Goal: Task Accomplishment & Management: Complete application form

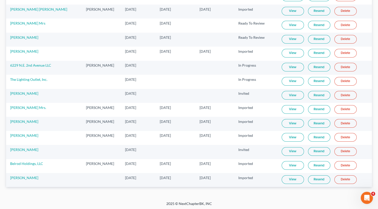
click at [240, 174] on link "View" at bounding box center [293, 179] width 22 height 9
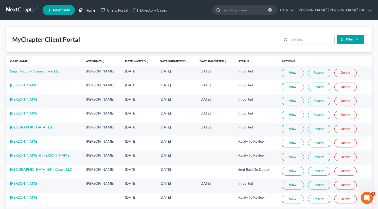
click at [90, 8] on link "Home" at bounding box center [87, 10] width 22 height 9
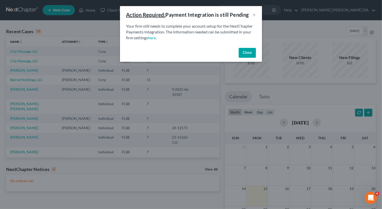
click at [240, 54] on button "Close" at bounding box center [246, 53] width 17 height 10
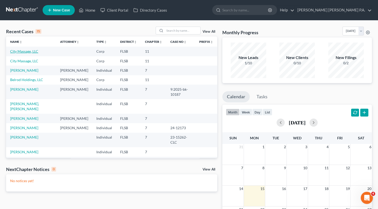
click at [33, 51] on link "City Massage, LLC" at bounding box center [24, 51] width 28 height 4
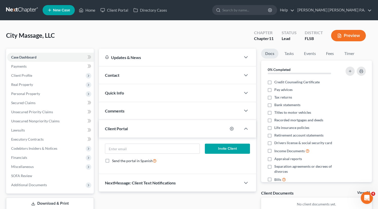
click at [133, 76] on div "Contact" at bounding box center [170, 74] width 142 height 17
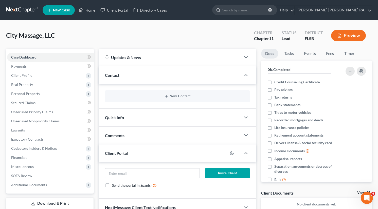
click at [133, 76] on div "Contact" at bounding box center [170, 74] width 142 height 17
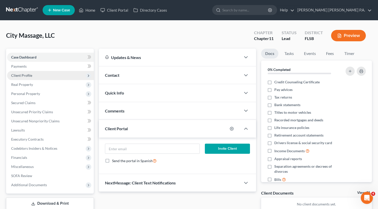
click at [19, 76] on span "Client Profile" at bounding box center [21, 75] width 21 height 4
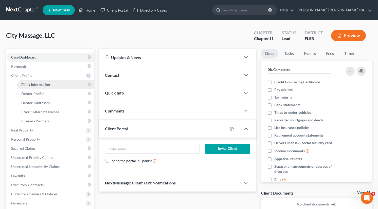
click at [24, 84] on span "Filing Information" at bounding box center [35, 84] width 29 height 4
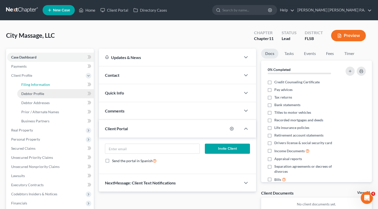
select select "1"
select select "17"
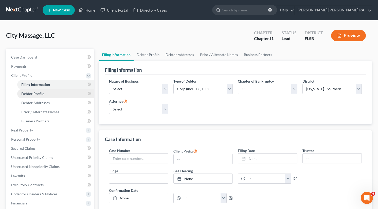
click at [38, 94] on span "Debtor Profile" at bounding box center [32, 93] width 23 height 4
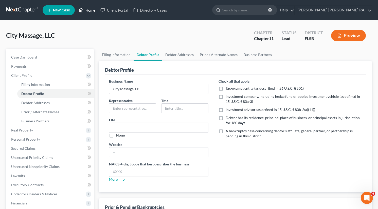
click at [89, 7] on link "Home" at bounding box center [87, 10] width 22 height 9
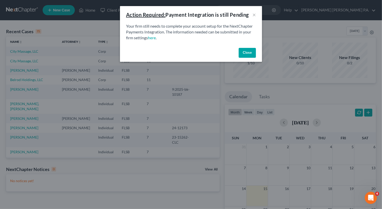
click at [240, 52] on button "Close" at bounding box center [246, 53] width 17 height 10
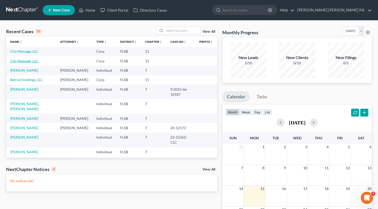
click at [19, 61] on link "City Massage, LLC" at bounding box center [24, 61] width 28 height 4
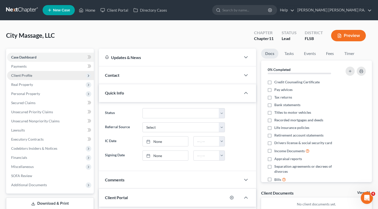
click at [18, 74] on span "Client Profile" at bounding box center [21, 75] width 21 height 4
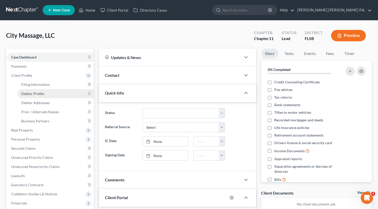
click at [25, 94] on span "Debtor Profile" at bounding box center [32, 93] width 23 height 4
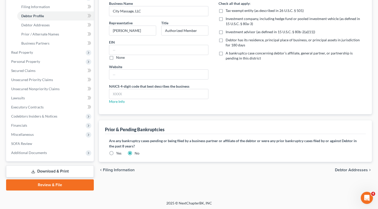
scroll to position [78, 0]
click at [240, 168] on span "Debtor Addresses" at bounding box center [351, 170] width 33 height 4
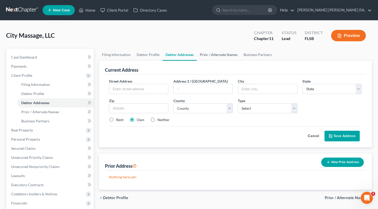
click at [228, 55] on link "Prior / Alternate Names" at bounding box center [219, 55] width 44 height 12
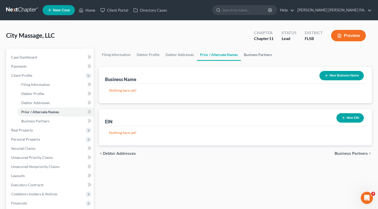
click at [240, 52] on link "Business Partners" at bounding box center [258, 55] width 34 height 12
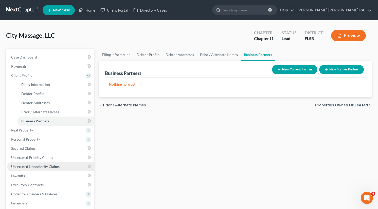
click at [37, 167] on span "Unsecured Nonpriority Claims" at bounding box center [35, 166] width 48 height 4
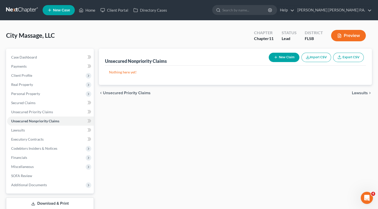
click at [240, 54] on button "New Claim" at bounding box center [284, 57] width 31 height 9
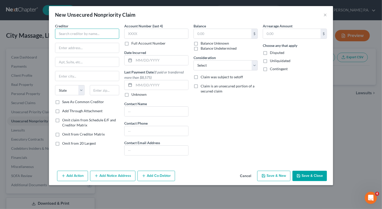
click at [86, 33] on input "text" at bounding box center [87, 34] width 64 height 10
type input "Ondeck"
click at [62, 102] on label "Save As Common Creditor" at bounding box center [83, 101] width 42 height 5
click at [64, 102] on input "Save As Common Creditor" at bounding box center [65, 100] width 3 height 3
checkbox input "true"
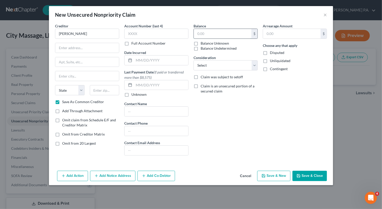
click at [206, 33] on input "text" at bounding box center [223, 34] width 58 height 10
drag, startPoint x: 200, startPoint y: 35, endPoint x: 179, endPoint y: 35, distance: 20.3
click at [179, 35] on div "Creditor * Ondeck State AL AK AR AZ CA CO CT DE DC FL GA GU HI ID IL IN IA KS K…" at bounding box center [190, 91] width 277 height 136
type input "56,191"
click at [205, 67] on select "Select Cable / Satellite Services Collection Agency Credit Card Debt Debt Couns…" at bounding box center [225, 65] width 64 height 10
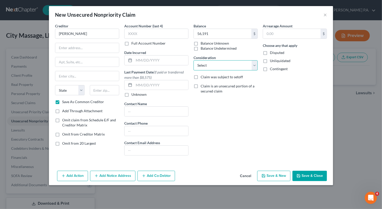
click at [205, 67] on select "Select Cable / Satellite Services Collection Agency Credit Card Debt Debt Couns…" at bounding box center [225, 65] width 64 height 10
click at [240, 174] on button "Save & Close" at bounding box center [309, 176] width 34 height 11
checkbox input "false"
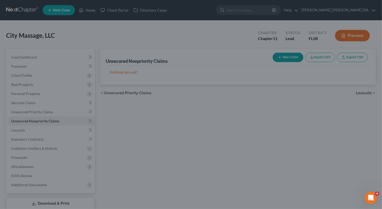
type input "56,191.00"
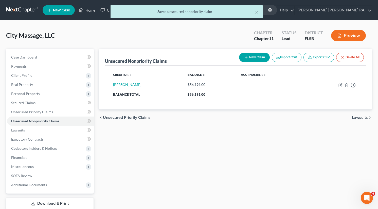
click at [240, 55] on button "New Claim" at bounding box center [254, 57] width 31 height 9
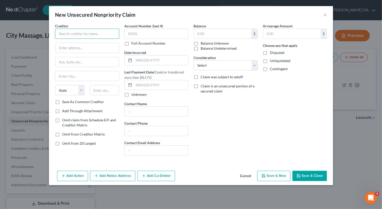
click at [58, 34] on input "text" at bounding box center [87, 34] width 64 height 10
type input "Aspire Financial Services"
click at [213, 29] on input "text" at bounding box center [223, 34] width 58 height 10
click at [240, 174] on button "Save & New" at bounding box center [273, 176] width 33 height 11
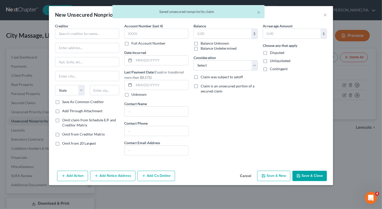
type input "40,000.00"
click at [104, 35] on input "text" at bounding box center [87, 34] width 64 height 10
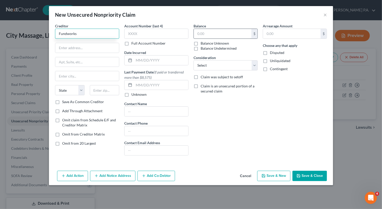
type input "Fundworks"
click at [211, 34] on input "text" at bounding box center [223, 34] width 58 height 10
click at [240, 173] on button "Save & Close" at bounding box center [309, 176] width 34 height 11
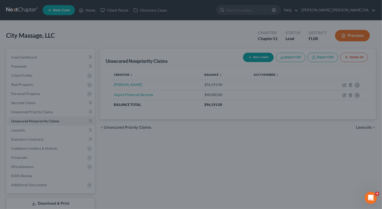
type input "10,000.00"
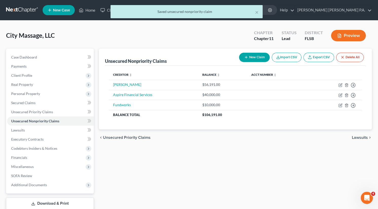
click at [240, 57] on button "New Claim" at bounding box center [254, 57] width 31 height 9
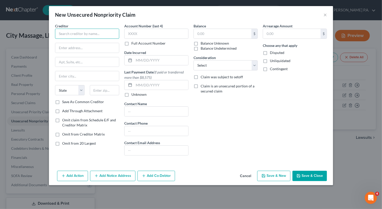
click at [109, 34] on input "text" at bounding box center [87, 34] width 64 height 10
type input "HIghland Hills"
click at [208, 32] on input "text" at bounding box center [223, 34] width 58 height 10
click at [240, 174] on button "Save & Close" at bounding box center [309, 176] width 34 height 11
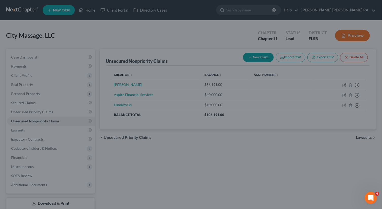
type input "64,000.00"
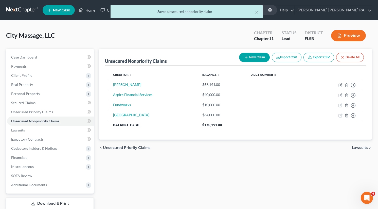
click at [240, 57] on button "New Claim" at bounding box center [254, 57] width 31 height 9
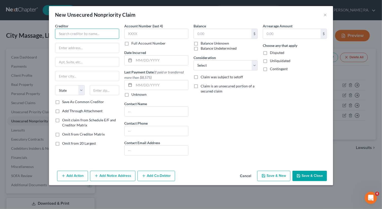
click at [104, 32] on input "text" at bounding box center [87, 34] width 64 height 10
type input "Rapid Finance"
click at [198, 34] on input "text" at bounding box center [223, 34] width 58 height 10
click at [240, 174] on button "Save & Close" at bounding box center [309, 176] width 34 height 11
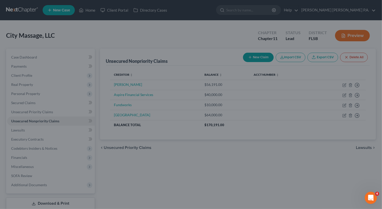
type input "88,000.00"
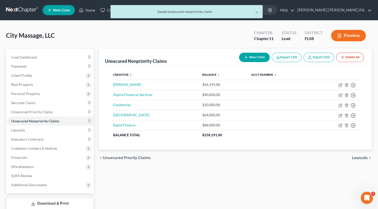
click at [240, 55] on button "New Claim" at bounding box center [254, 57] width 31 height 9
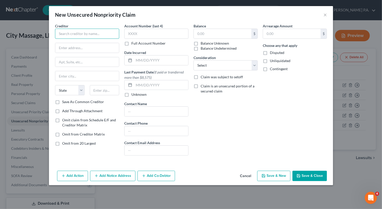
click at [83, 35] on input "text" at bounding box center [87, 34] width 64 height 10
type input "TD Bank"
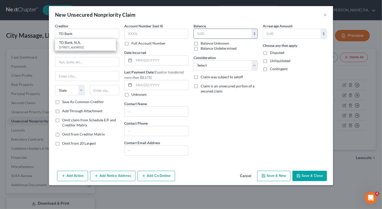
click at [211, 32] on input "text" at bounding box center [223, 34] width 58 height 10
type input "4"
click at [240, 174] on button "Save & Close" at bounding box center [309, 176] width 34 height 11
type input "149,200.00"
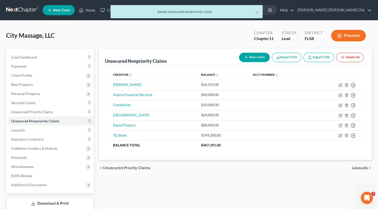
click at [240, 57] on button "New Claim" at bounding box center [254, 57] width 31 height 9
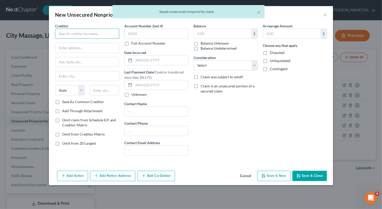
click at [60, 31] on input "text" at bounding box center [87, 34] width 64 height 10
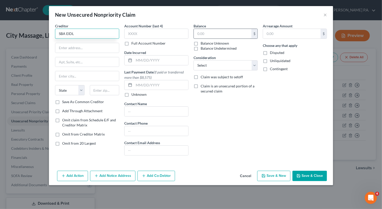
type input "SBA EIDL"
click at [203, 34] on input "text" at bounding box center [223, 34] width 58 height 10
click at [240, 174] on button "Save & Close" at bounding box center [309, 176] width 34 height 11
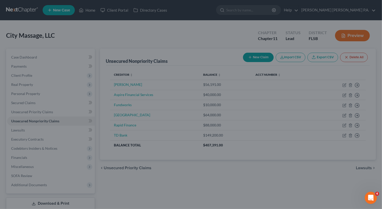
type input "200,000.00"
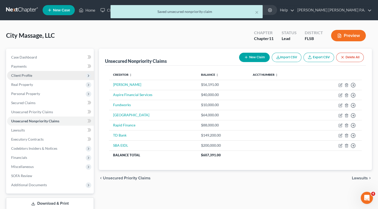
click at [25, 73] on span "Client Profile" at bounding box center [21, 75] width 21 height 4
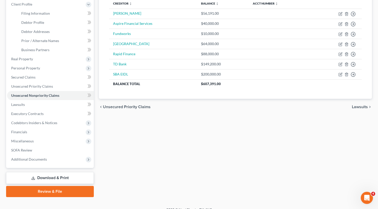
scroll to position [78, 0]
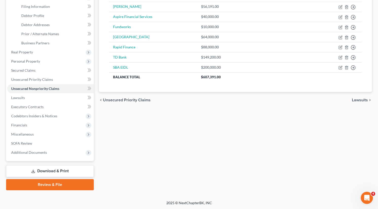
click at [240, 111] on div "Unsecured Nonpriority Claims New Claim Import CSV Export CSV Delete All Credito…" at bounding box center [235, 81] width 278 height 220
drag, startPoint x: 319, startPoint y: 36, endPoint x: 287, endPoint y: 33, distance: 32.3
click at [240, 33] on tr "HIghland Hills $64,000.00 Move to D Move to E Move to G Move to Notice Only" at bounding box center [235, 37] width 253 height 10
click at [240, 61] on td at bounding box center [280, 57] width 62 height 10
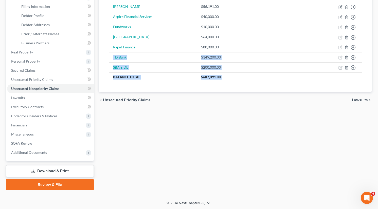
drag, startPoint x: 271, startPoint y: 50, endPoint x: 264, endPoint y: 98, distance: 47.7
click at [240, 98] on ui-view "Unsecured Nonpriority Claims New Claim Import CSV Export CSV Delete All Credito…" at bounding box center [235, 40] width 273 height 138
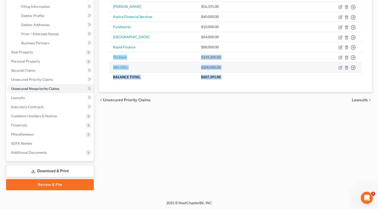
drag, startPoint x: 264, startPoint y: 98, endPoint x: 267, endPoint y: 70, distance: 28.0
click at [240, 70] on td at bounding box center [280, 67] width 62 height 10
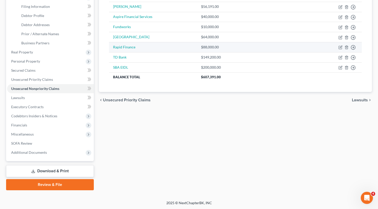
click at [113, 47] on td "Rapid Finance" at bounding box center [153, 47] width 88 height 10
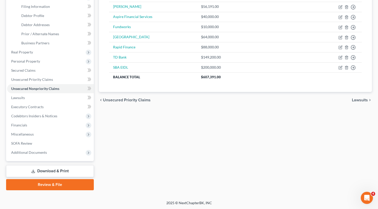
click at [240, 106] on div "chevron_left Unsecured Priority Claims Lawsuits chevron_right" at bounding box center [235, 100] width 273 height 16
click at [191, 174] on div "Petition Navigation Case Dashboard Payments Invoices Payments Payments Credit R…" at bounding box center [189, 83] width 366 height 224
click at [192, 174] on div "Petition Navigation Case Dashboard Payments Invoices Payments Payments Credit R…" at bounding box center [189, 83] width 366 height 224
drag, startPoint x: 192, startPoint y: 192, endPoint x: 195, endPoint y: 194, distance: 3.4
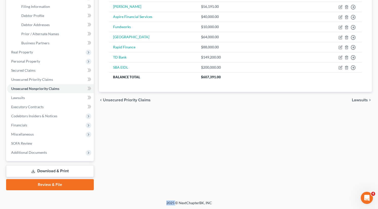
click at [192, 174] on div "Petition Navigation Case Dashboard Payments Invoices Payments Payments Credit R…" at bounding box center [189, 83] width 366 height 224
drag, startPoint x: 195, startPoint y: 194, endPoint x: 199, endPoint y: 208, distance: 14.3
click at [196, 174] on div "City Massage, LLC Upgraded Chapter Chapter 11 Status Lead District FLSB Preview…" at bounding box center [189, 71] width 378 height 258
click at [196, 174] on div "Home New Case Client Portal Directory Cases Aaronson Schantz Beiley P.A. lbenav…" at bounding box center [189, 66] width 378 height 288
click at [240, 131] on div "Unsecured Nonpriority Claims New Claim Import CSV Export CSV Delete All Credito…" at bounding box center [235, 81] width 278 height 220
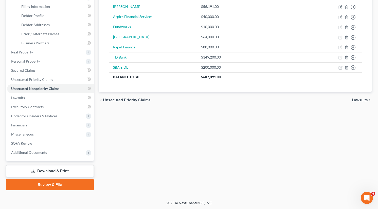
click at [240, 132] on div "Unsecured Nonpriority Claims New Claim Import CSV Export CSV Delete All Credito…" at bounding box center [235, 81] width 278 height 220
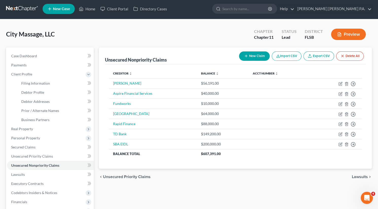
scroll to position [0, 0]
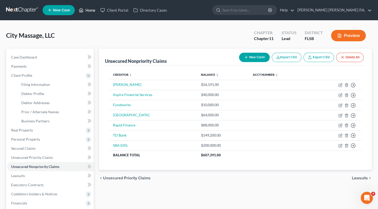
click at [92, 9] on link "Home" at bounding box center [87, 10] width 22 height 9
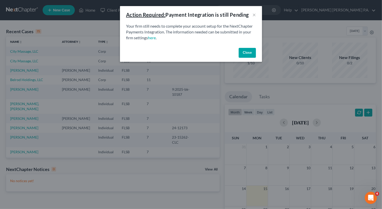
click at [240, 52] on button "Close" at bounding box center [246, 53] width 17 height 10
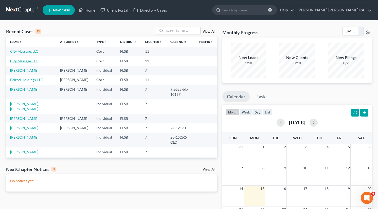
click at [36, 61] on link "City Massage, LLC" at bounding box center [24, 61] width 28 height 4
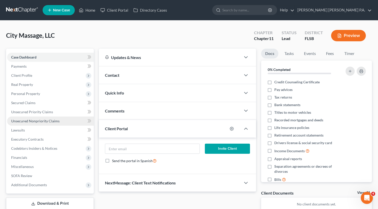
click at [36, 122] on span "Unsecured Nonpriority Claims" at bounding box center [35, 121] width 48 height 4
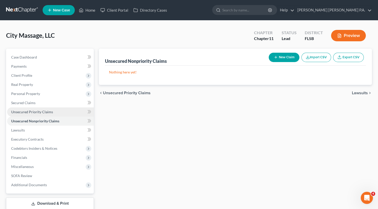
click at [46, 112] on span "Unsecured Priority Claims" at bounding box center [32, 112] width 42 height 4
click at [45, 120] on span "Unsecured Nonpriority Claims" at bounding box center [35, 121] width 48 height 4
click at [88, 8] on link "Home" at bounding box center [87, 10] width 22 height 9
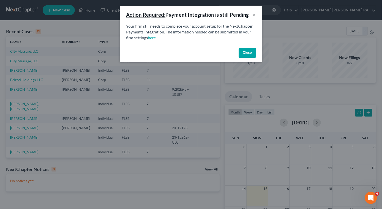
click at [240, 54] on button "Close" at bounding box center [246, 53] width 17 height 10
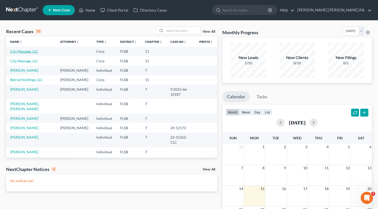
click at [28, 50] on link "City Massage, LLC" at bounding box center [24, 51] width 28 height 4
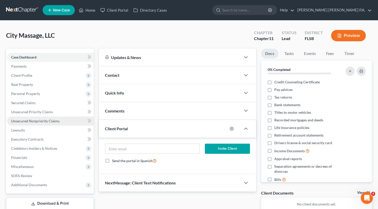
click at [44, 121] on span "Unsecured Nonpriority Claims" at bounding box center [35, 121] width 48 height 4
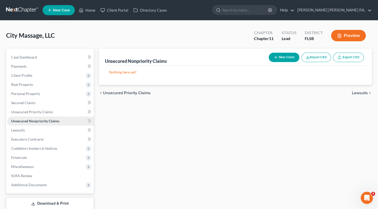
click at [30, 122] on span "Unsecured Nonpriority Claims" at bounding box center [35, 121] width 48 height 4
click at [90, 9] on link "Home" at bounding box center [87, 10] width 22 height 9
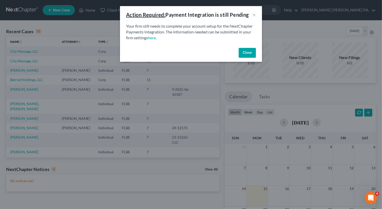
click at [240, 50] on button "Close" at bounding box center [246, 53] width 17 height 10
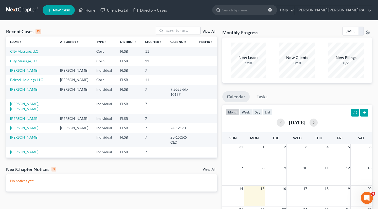
click at [22, 51] on link "City Massage, LLC" at bounding box center [24, 51] width 28 height 4
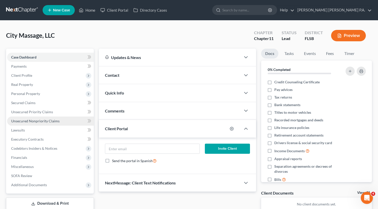
click at [23, 120] on span "Unsecured Nonpriority Claims" at bounding box center [35, 121] width 48 height 4
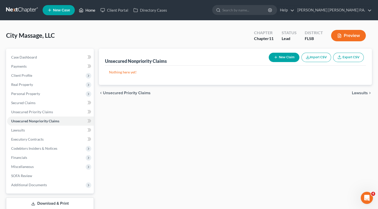
click at [81, 11] on icon at bounding box center [81, 10] width 5 height 6
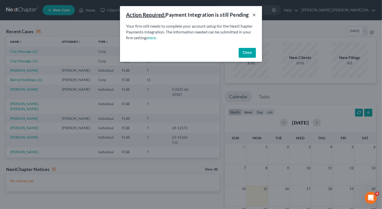
click at [240, 14] on button "×" at bounding box center [254, 15] width 4 height 6
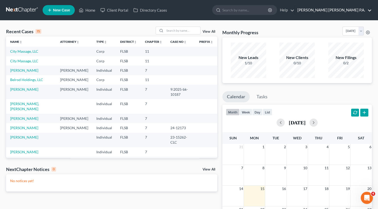
click at [240, 10] on link "Aaronson Schantz Beiley P.A." at bounding box center [333, 10] width 77 height 9
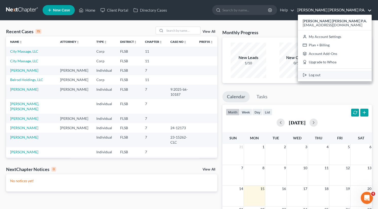
click at [240, 75] on link "Log out" at bounding box center [335, 75] width 74 height 9
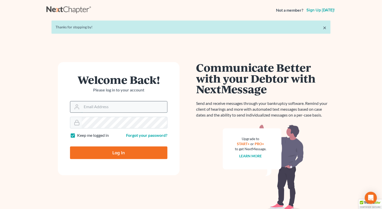
click at [105, 107] on input "Email Address" at bounding box center [124, 106] width 85 height 11
type input "[EMAIL_ADDRESS][DOMAIN_NAME]"
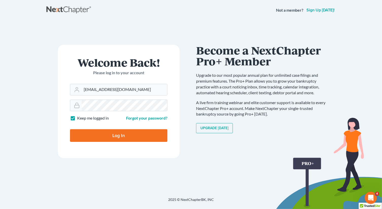
click at [145, 135] on input "Log In" at bounding box center [118, 135] width 97 height 13
type input "Thinking..."
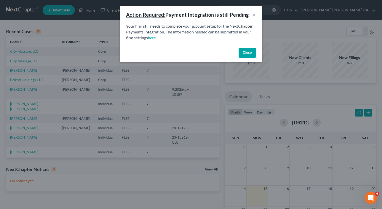
click at [245, 53] on button "Close" at bounding box center [246, 53] width 17 height 10
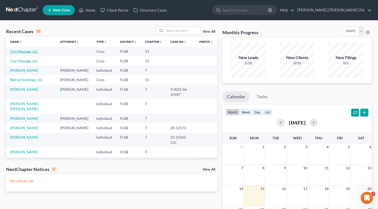
click at [15, 50] on link "City Massage, LLC" at bounding box center [24, 51] width 28 height 4
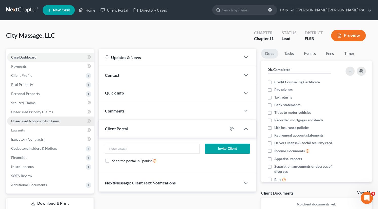
click at [28, 121] on span "Unsecured Nonpriority Claims" at bounding box center [35, 121] width 48 height 4
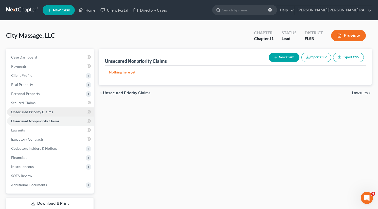
click at [26, 110] on span "Unsecured Priority Claims" at bounding box center [32, 112] width 42 height 4
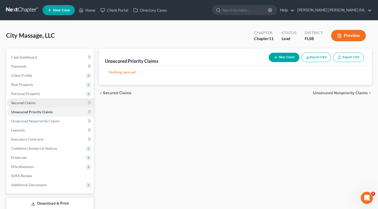
click at [24, 102] on span "Secured Claims" at bounding box center [23, 103] width 24 height 4
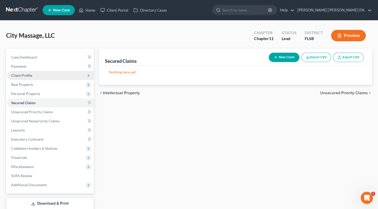
click at [20, 73] on span "Client Profile" at bounding box center [21, 75] width 21 height 4
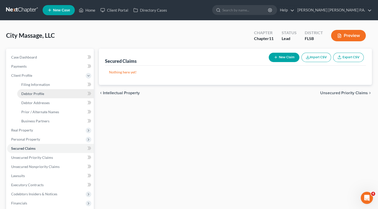
click at [44, 93] on link "Debtor Profile" at bounding box center [55, 93] width 77 height 9
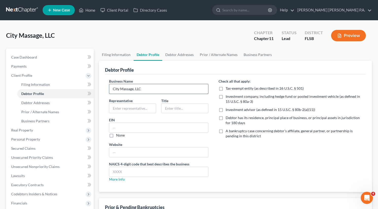
click at [143, 91] on input "City Massage, LLC" at bounding box center [158, 89] width 99 height 10
type input "City Massage, LLC 1"
click at [352, 36] on button "Preview" at bounding box center [348, 35] width 35 height 11
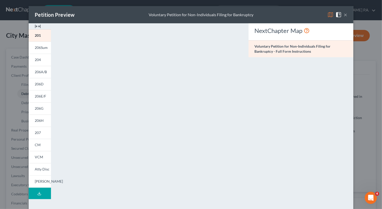
click at [344, 14] on button "×" at bounding box center [345, 15] width 4 height 6
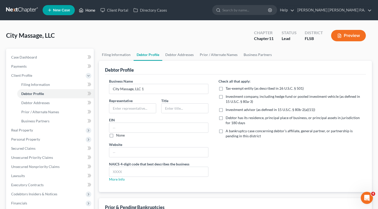
click at [89, 9] on link "Home" at bounding box center [87, 10] width 22 height 9
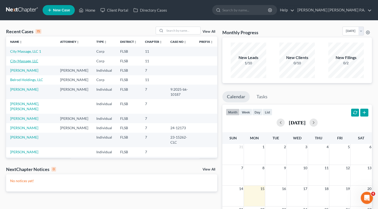
click at [27, 62] on link "City Massage, LLC" at bounding box center [24, 61] width 28 height 4
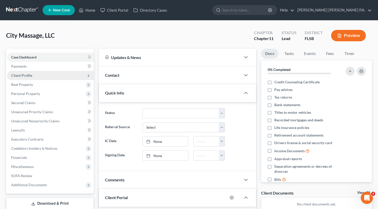
click at [24, 72] on span "Client Profile" at bounding box center [50, 75] width 87 height 9
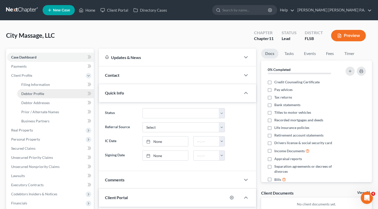
click at [29, 93] on span "Debtor Profile" at bounding box center [32, 93] width 23 height 4
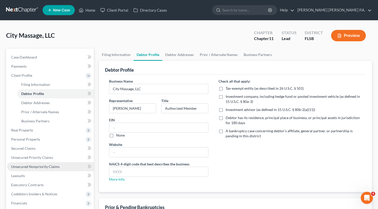
click at [39, 168] on span "Unsecured Nonpriority Claims" at bounding box center [35, 166] width 48 height 4
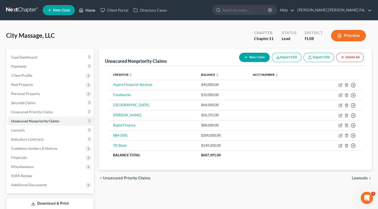
click at [86, 8] on link "Home" at bounding box center [87, 10] width 22 height 9
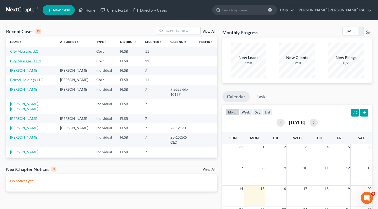
drag, startPoint x: 33, startPoint y: 60, endPoint x: 29, endPoint y: 61, distance: 4.9
click at [29, 61] on link "City Massage, LLC 1" at bounding box center [25, 61] width 31 height 4
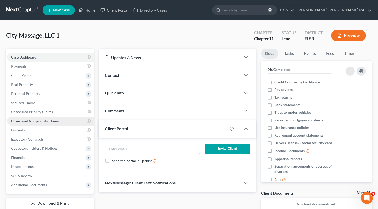
click at [43, 120] on span "Unsecured Nonpriority Claims" at bounding box center [35, 121] width 48 height 4
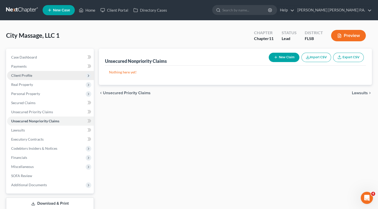
click at [31, 74] on span "Client Profile" at bounding box center [21, 75] width 21 height 4
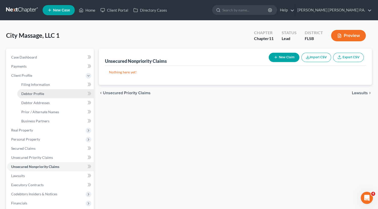
click at [53, 93] on link "Debtor Profile" at bounding box center [55, 93] width 77 height 9
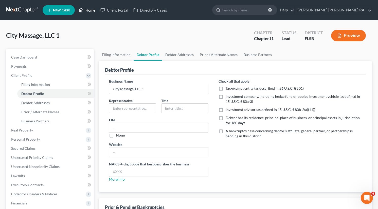
click at [89, 10] on link "Home" at bounding box center [87, 10] width 22 height 9
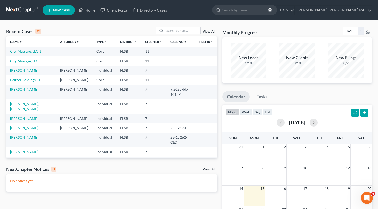
drag, startPoint x: 34, startPoint y: 50, endPoint x: 148, endPoint y: 52, distance: 114.6
click at [148, 52] on td "11" at bounding box center [153, 51] width 25 height 9
click at [118, 11] on link "Client Portal" at bounding box center [114, 10] width 33 height 9
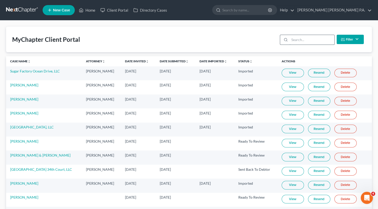
click at [322, 42] on input "search" at bounding box center [311, 40] width 45 height 10
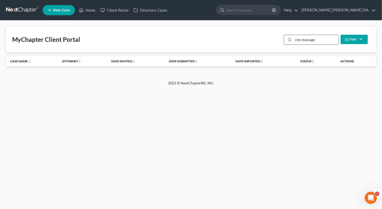
type input "city massage"
click at [88, 10] on link "Home" at bounding box center [87, 10] width 22 height 9
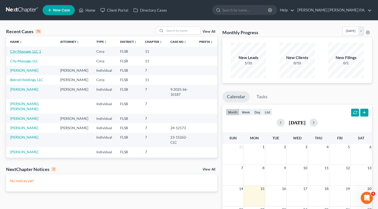
click at [33, 52] on link "City Massage, LLC 1" at bounding box center [25, 51] width 31 height 4
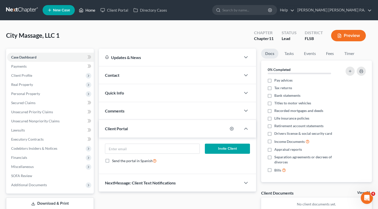
click at [88, 9] on link "Home" at bounding box center [87, 10] width 22 height 9
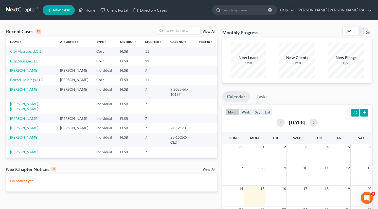
click at [34, 62] on link "City Massage, LLC" at bounding box center [24, 61] width 28 height 4
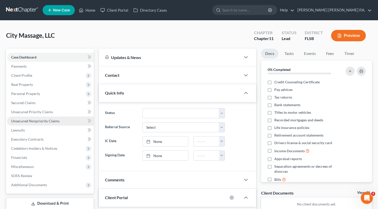
click at [31, 121] on span "Unsecured Nonpriority Claims" at bounding box center [35, 121] width 48 height 4
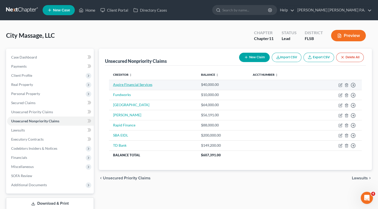
click at [121, 83] on link "Aspire Financial Services" at bounding box center [132, 84] width 39 height 4
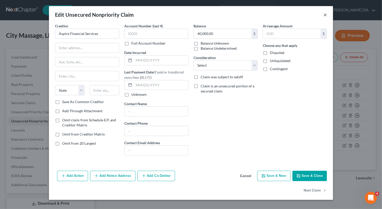
click at [325, 14] on button "×" at bounding box center [325, 15] width 4 height 6
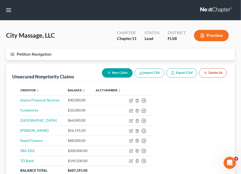
click at [26, 12] on nav "Home New Case Client Portal Directory Cases Aaronson Schantz Beiley P.A. lbenav…" at bounding box center [120, 10] width 241 height 20
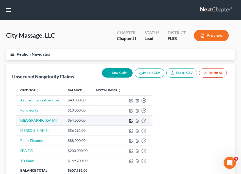
click at [130, 120] on icon "button" at bounding box center [130, 121] width 3 height 3
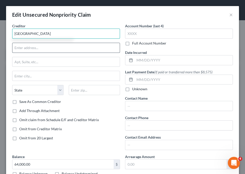
type input "Highland Hills"
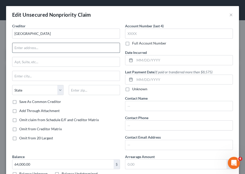
click at [20, 46] on input "text" at bounding box center [65, 48] width 107 height 10
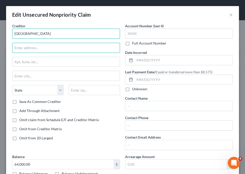
click at [77, 32] on input "Highland Hills" at bounding box center [66, 34] width 108 height 10
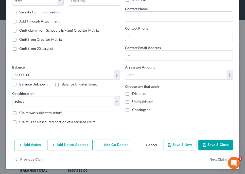
drag, startPoint x: 201, startPoint y: 146, endPoint x: 204, endPoint y: 147, distance: 2.7
click at [201, 146] on button "Save & Close" at bounding box center [215, 145] width 34 height 11
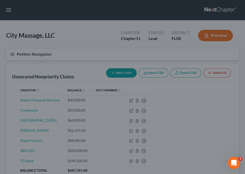
type input "0"
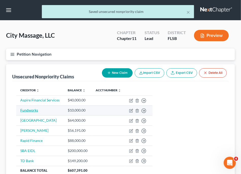
click at [33, 108] on link "Fundworks" at bounding box center [29, 110] width 18 height 4
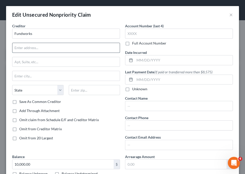
click at [18, 47] on input "text" at bounding box center [65, 48] width 107 height 10
type input "299 South Main Street"
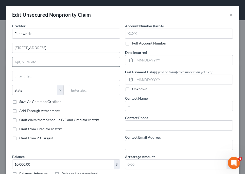
click at [24, 62] on input "text" at bounding box center [65, 62] width 107 height 10
type input "Suite 1300, PMB 93894"
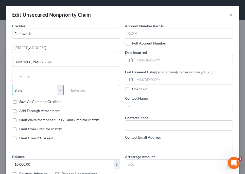
click at [31, 92] on select "State AL AK AR AZ CA CO CT DE DC FL GA GU HI ID IL IN IA KS KY LA ME MD MA MI M…" at bounding box center [37, 90] width 51 height 10
select select "46"
click at [12, 85] on select "State AL AK AR AZ CA CO CT DE DC FL GA GU HI ID IL IN IA KS KY LA ME MD MA MI M…" at bounding box center [37, 90] width 51 height 10
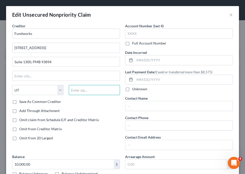
click at [75, 89] on input "text" at bounding box center [94, 90] width 51 height 10
type input "84111"
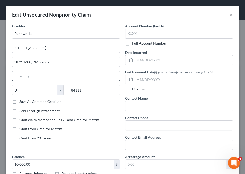
type input "Salt Lake City"
click at [37, 78] on input "Salt Lake City" at bounding box center [65, 76] width 107 height 10
click at [66, 59] on input "Suite 1300, PMB 93894" at bounding box center [65, 62] width 107 height 10
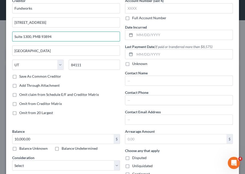
scroll to position [51, 0]
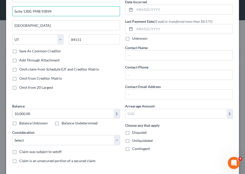
click at [19, 51] on label "Save As Common Creditor" at bounding box center [40, 51] width 42 height 5
click at [21, 51] on input "Save As Common Creditor" at bounding box center [22, 50] width 3 height 3
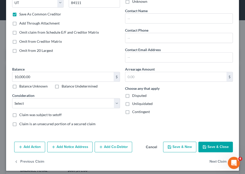
scroll to position [90, 0]
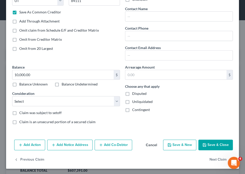
click at [211, 145] on button "Save & Close" at bounding box center [215, 145] width 34 height 11
checkbox input "false"
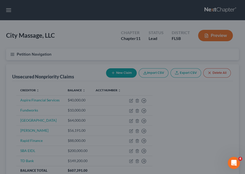
type input "0"
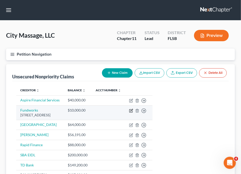
click at [133, 112] on icon "button" at bounding box center [131, 111] width 4 height 4
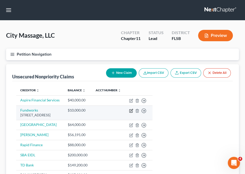
select select "46"
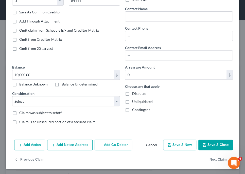
type input "Fundworks, LLC"
click at [204, 143] on button "Save & Close" at bounding box center [215, 145] width 34 height 11
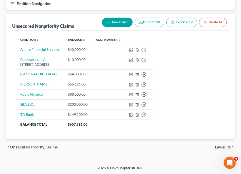
scroll to position [51, 0]
drag, startPoint x: 43, startPoint y: 160, endPoint x: 40, endPoint y: 157, distance: 3.8
click at [42, 159] on div "City Massage, LLC Upgraded Chapter Chapter 11 Status Lead District FLSB Preview…" at bounding box center [120, 68] width 241 height 196
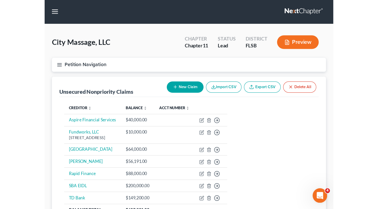
scroll to position [0, 0]
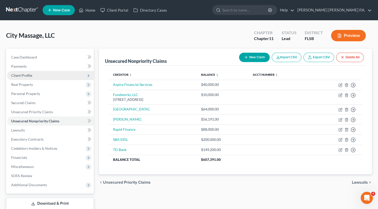
click at [27, 76] on span "Client Profile" at bounding box center [21, 75] width 21 height 4
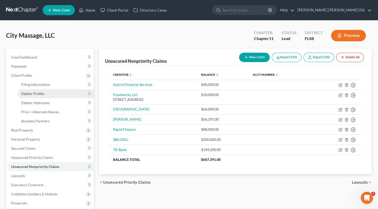
click at [51, 93] on link "Debtor Profile" at bounding box center [55, 93] width 77 height 9
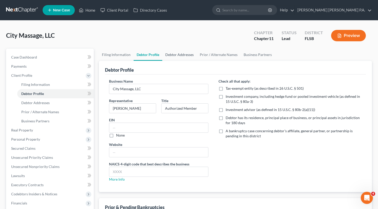
click at [169, 53] on link "Debtor Addresses" at bounding box center [179, 55] width 34 height 12
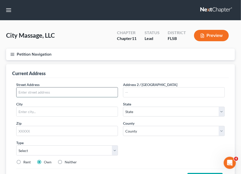
click at [33, 92] on input "text" at bounding box center [66, 93] width 101 height 10
click at [22, 95] on input "text" at bounding box center [66, 93] width 101 height 10
click at [136, 9] on nav "Home New Case Client Portal Directory Cases Aaronson Schantz Beiley P.A. lbenav…" at bounding box center [120, 10] width 241 height 20
click at [32, 95] on input "text" at bounding box center [66, 93] width 101 height 10
type input "1144 Ocean Drive"
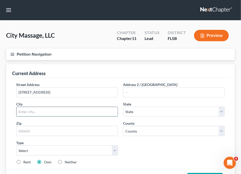
click at [43, 111] on input "text" at bounding box center [66, 112] width 101 height 10
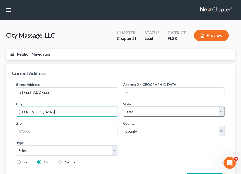
type input "Miami"
click at [134, 113] on select "State AL AK AR AZ CA CO CT DE DC FL GA GU HI ID IL IN IA KS KY LA ME MD MA MI M…" at bounding box center [174, 112] width 102 height 10
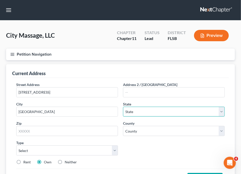
select select "9"
click at [123, 107] on select "State AL AK AR AZ CA CO CT DE DC FL GA GU HI ID IL IN IA KS KY LA ME MD MA MI M…" at bounding box center [174, 112] width 102 height 10
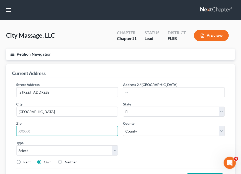
click at [62, 132] on input "text" at bounding box center [67, 131] width 102 height 10
type input "33139"
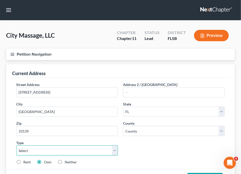
type input "Miami Beach"
click at [67, 150] on select "Select Business Mailing Location of Assets" at bounding box center [67, 151] width 102 height 10
select select "0"
click at [16, 146] on select "Select Business Mailing Location of Assets" at bounding box center [67, 151] width 102 height 10
click at [129, 155] on div "Street Address * 1144 Ocean Drive Address 2 / PO Box City * Miami Beach State *…" at bounding box center [120, 125] width 213 height 87
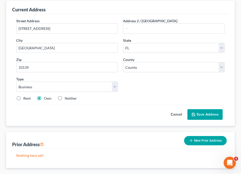
scroll to position [76, 0]
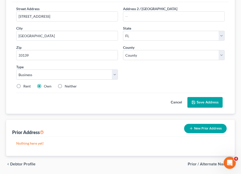
click at [209, 102] on button "Save Address" at bounding box center [204, 102] width 35 height 11
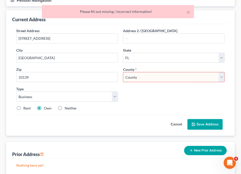
scroll to position [25, 0]
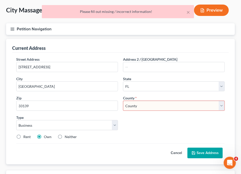
click at [159, 109] on select "County Alachua County Baker County Bay County Bradford County Brevard County Br…" at bounding box center [174, 106] width 102 height 10
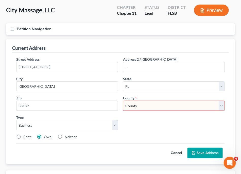
select select "42"
click at [123, 101] on select "County Alachua County Baker County Bay County Bradford County Brevard County Br…" at bounding box center [174, 106] width 102 height 10
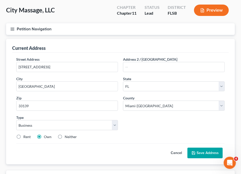
click at [200, 150] on button "Save Address" at bounding box center [204, 153] width 35 height 11
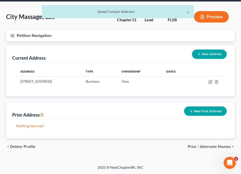
scroll to position [18, 0]
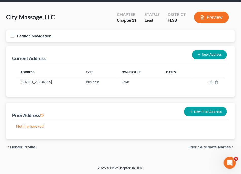
click at [208, 146] on span "Prior / Alternate Names" at bounding box center [209, 147] width 43 height 4
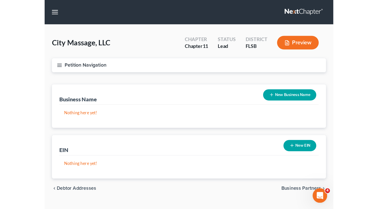
scroll to position [10, 0]
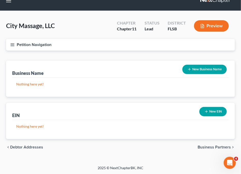
click at [200, 68] on button "New Business Name" at bounding box center [204, 69] width 44 height 9
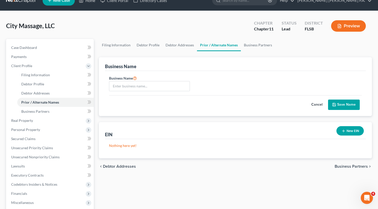
click at [321, 102] on button "Cancel" at bounding box center [317, 105] width 22 height 10
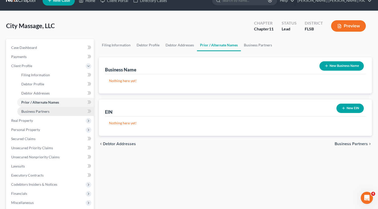
click at [43, 110] on span "Business Partners" at bounding box center [35, 111] width 28 height 4
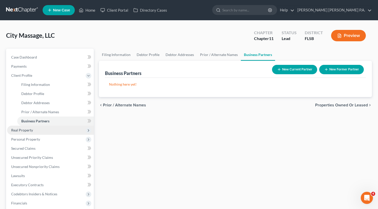
click at [31, 129] on span "Real Property" at bounding box center [22, 130] width 22 height 4
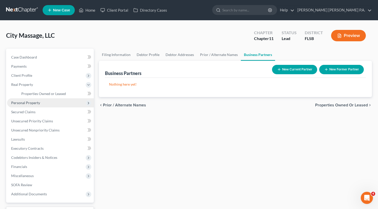
click at [35, 103] on span "Personal Property" at bounding box center [25, 103] width 29 height 4
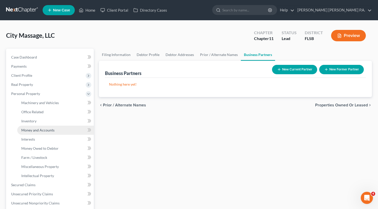
click at [50, 131] on span "Money and Accounts" at bounding box center [37, 130] width 33 height 4
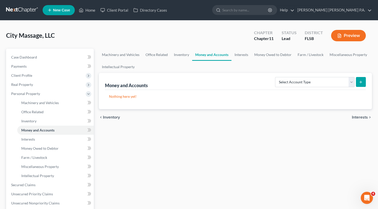
click at [356, 179] on div "Machinery and Vehicles Office Related Inventory Money and Accounts Interests Mo…" at bounding box center [235, 177] width 278 height 256
click at [339, 8] on link "Aaronson Schantz Beiley P.A." at bounding box center [333, 10] width 77 height 9
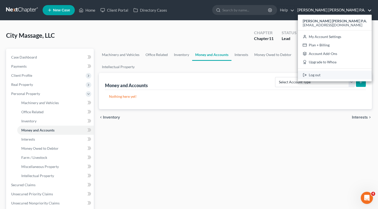
click at [330, 73] on link "Log out" at bounding box center [335, 75] width 74 height 9
